Goal: Task Accomplishment & Management: Use online tool/utility

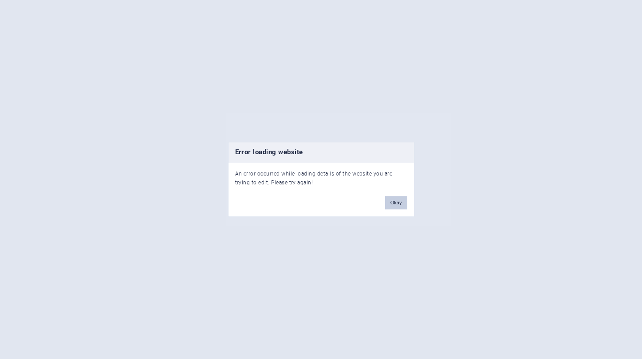
click at [401, 201] on button "Okay" at bounding box center [396, 203] width 22 height 13
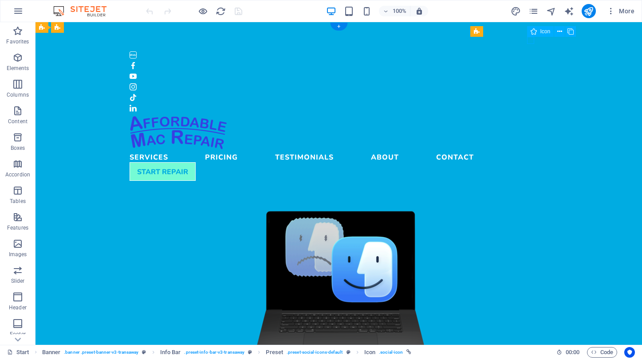
click at [530, 94] on figure at bounding box center [339, 97] width 419 height 7
select select "xMidYMid"
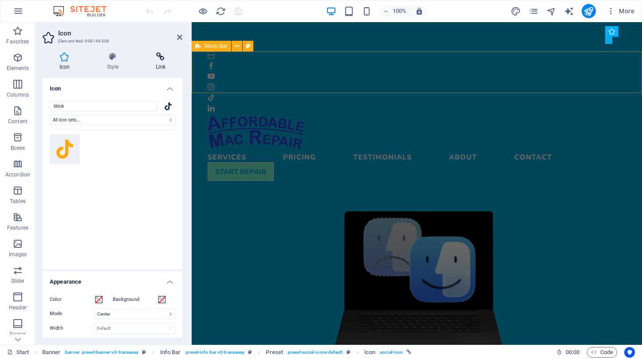
click at [158, 58] on icon at bounding box center [160, 56] width 43 height 9
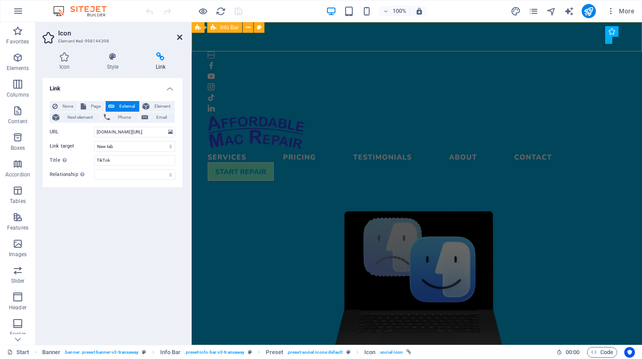
click at [179, 36] on icon at bounding box center [179, 37] width 5 height 7
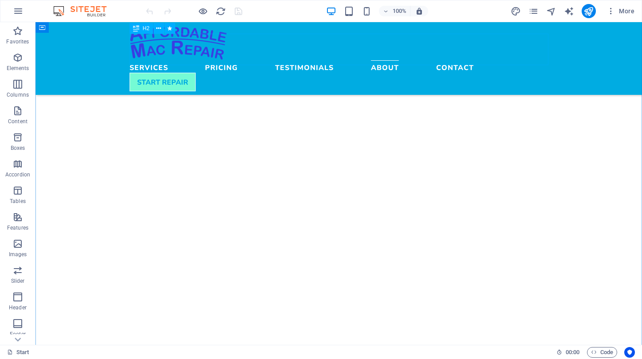
scroll to position [1834, 0]
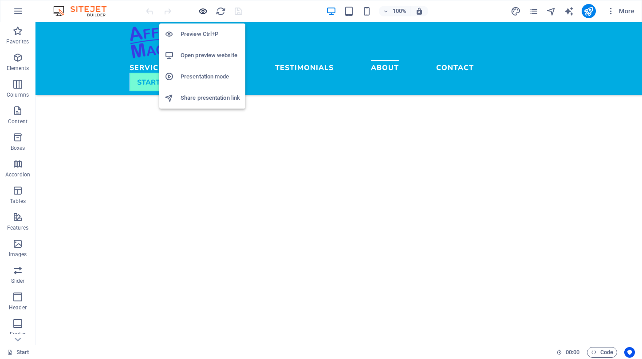
click at [202, 12] on icon "button" at bounding box center [203, 11] width 10 height 10
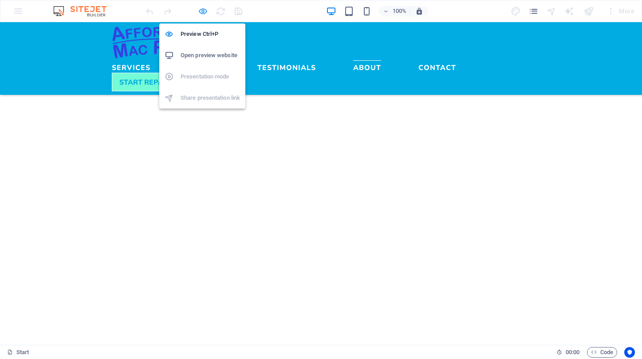
click at [201, 12] on icon "button" at bounding box center [203, 11] width 10 height 10
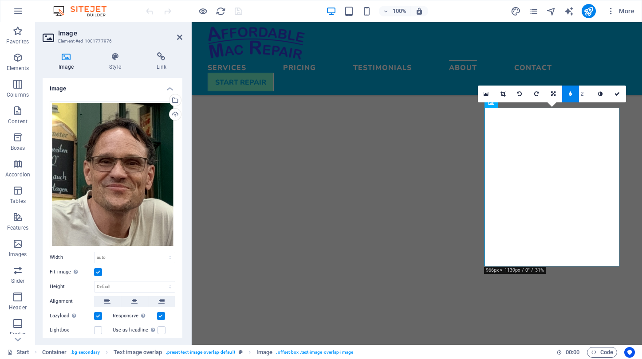
click at [98, 315] on label at bounding box center [98, 316] width 8 height 8
click at [0, 0] on input "Lazyload Loading images after the page loads improves page speed." at bounding box center [0, 0] width 0 height 0
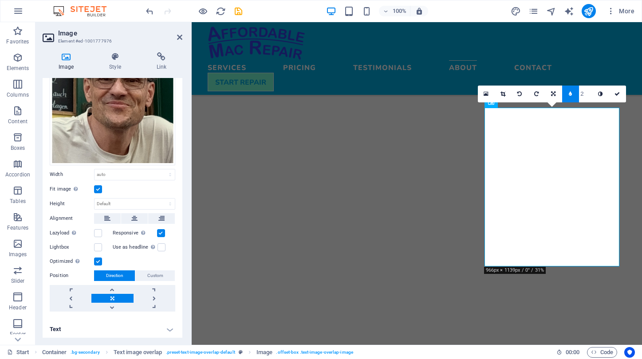
scroll to position [83, 0]
click at [178, 37] on icon at bounding box center [179, 37] width 5 height 7
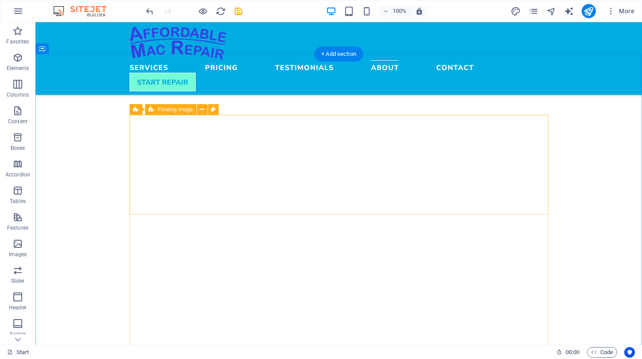
scroll to position [2221, 0]
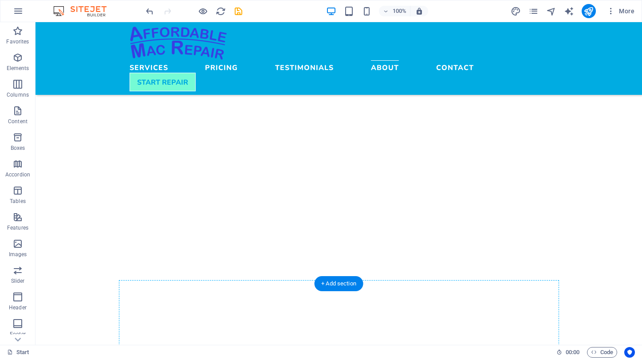
scroll to position [2403, 0]
drag, startPoint x: 192, startPoint y: 248, endPoint x: 179, endPoint y: 300, distance: 53.1
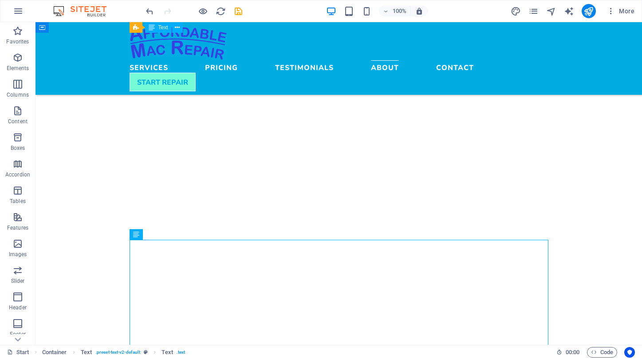
scroll to position [2458, 0]
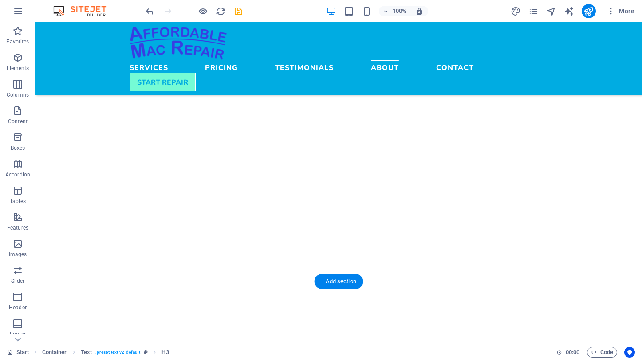
drag, startPoint x: 173, startPoint y: 279, endPoint x: 138, endPoint y: 250, distance: 45.1
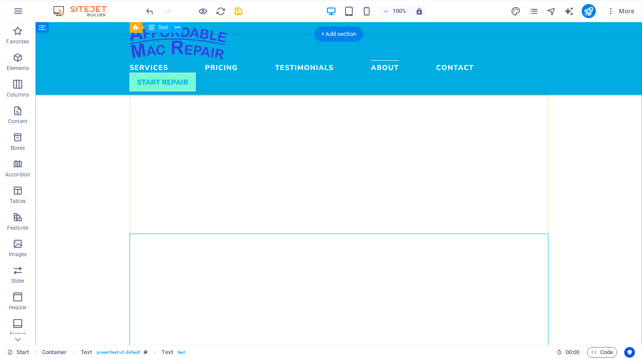
scroll to position [2225, 0]
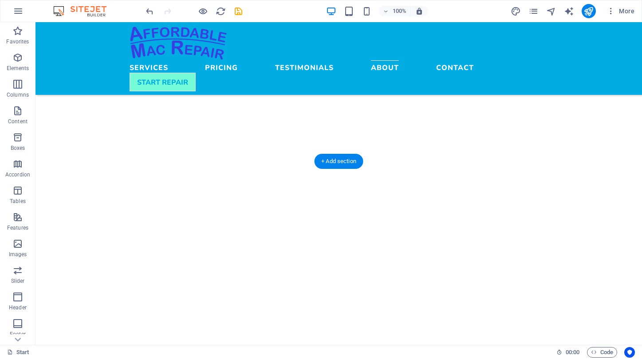
scroll to position [2578, 0]
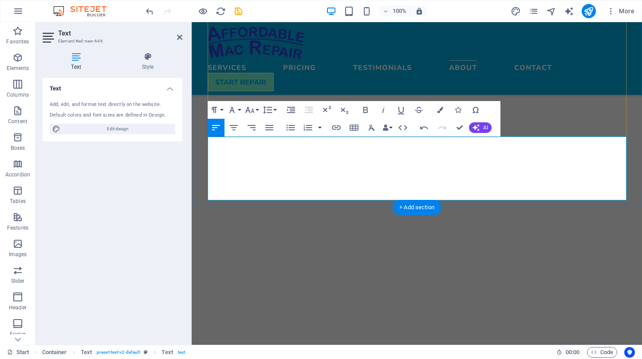
scroll to position [1961, 0]
drag, startPoint x: 345, startPoint y: 154, endPoint x: 208, endPoint y: 150, distance: 137.2
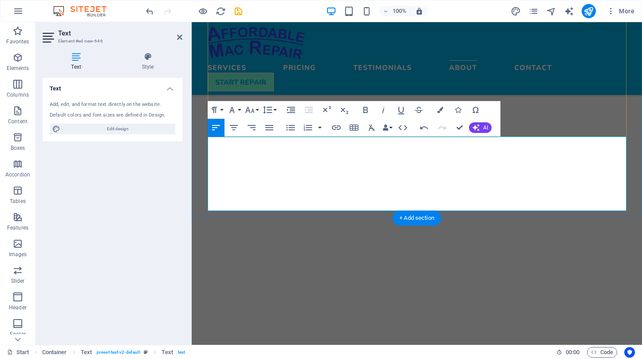
scroll to position [1190, 3]
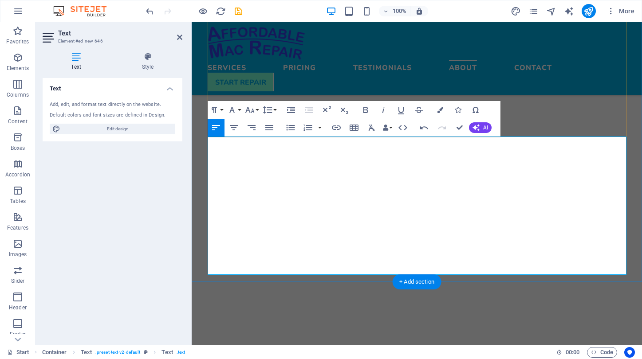
drag, startPoint x: 209, startPoint y: 227, endPoint x: 212, endPoint y: 262, distance: 35.6
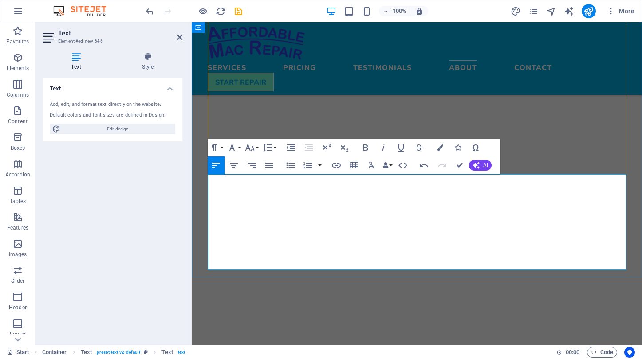
scroll to position [2518, 0]
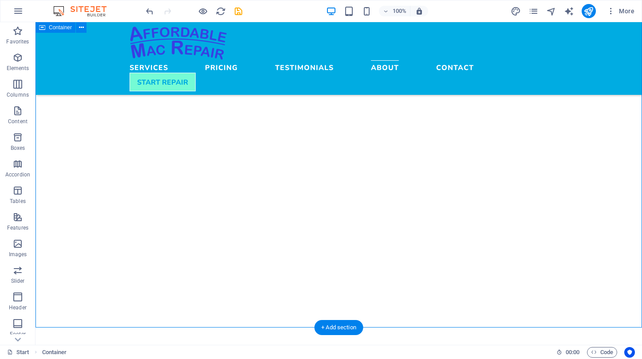
scroll to position [2502, 0]
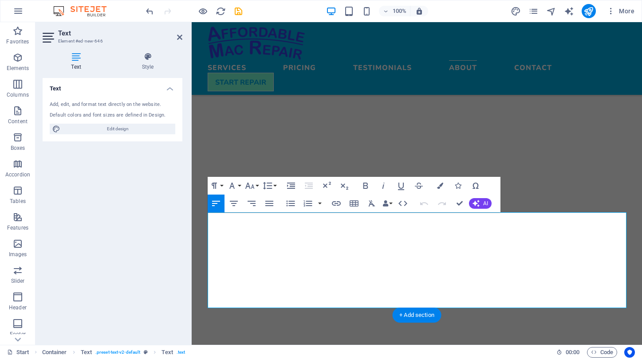
click at [175, 182] on div "Text Add, edit, and format text directly on the website. Default colors and fon…" at bounding box center [113, 208] width 140 height 260
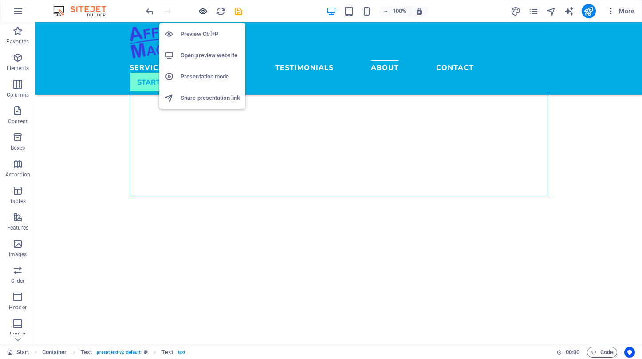
click at [202, 12] on icon "button" at bounding box center [203, 11] width 10 height 10
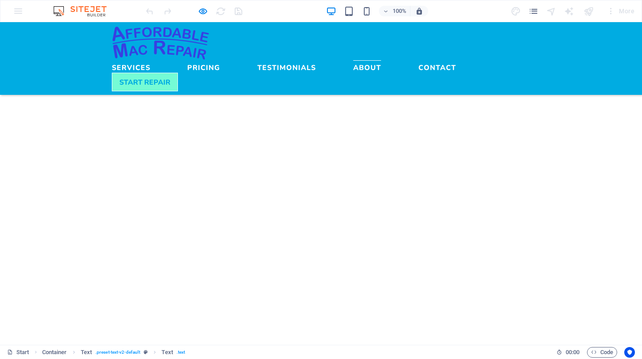
scroll to position [2556, 0]
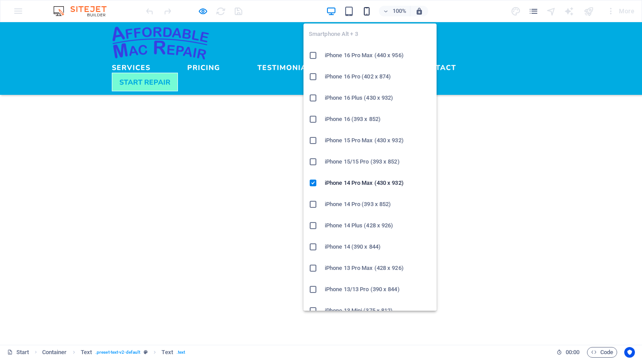
click at [370, 10] on icon "button" at bounding box center [367, 11] width 10 height 10
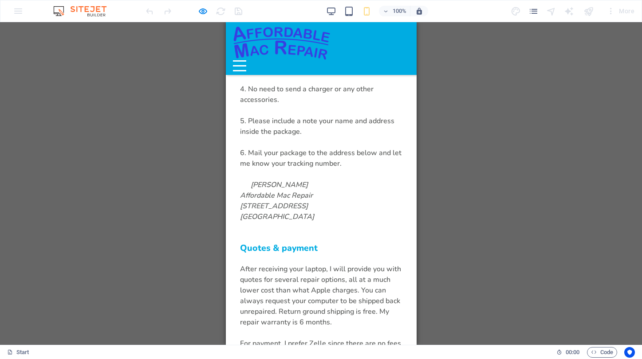
scroll to position [3381, 0]
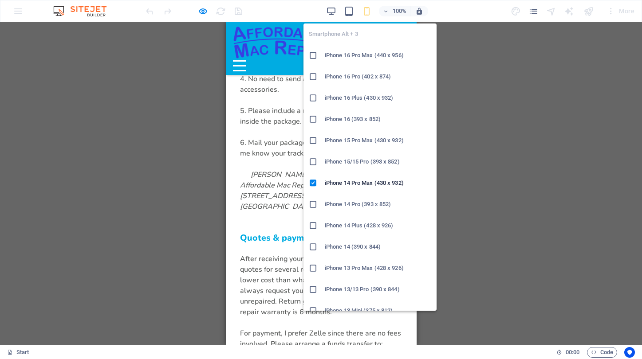
click at [366, 9] on icon "button" at bounding box center [367, 11] width 10 height 10
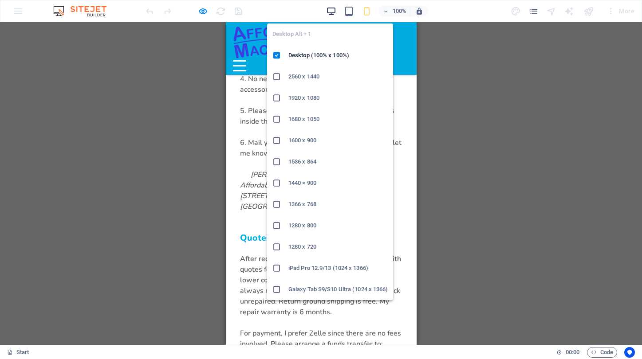
click at [329, 9] on icon "button" at bounding box center [331, 11] width 10 height 10
